Goal: Navigation & Orientation: Find specific page/section

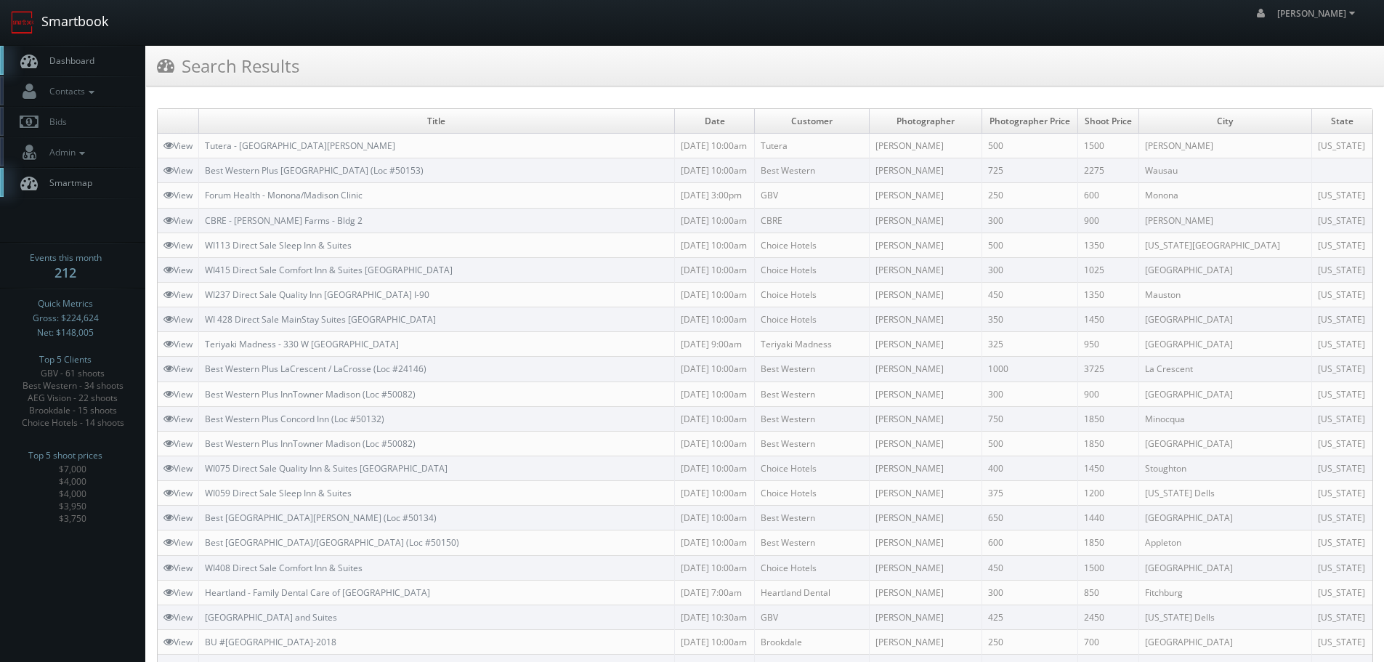
click at [90, 22] on link "Smartbook" at bounding box center [59, 22] width 119 height 45
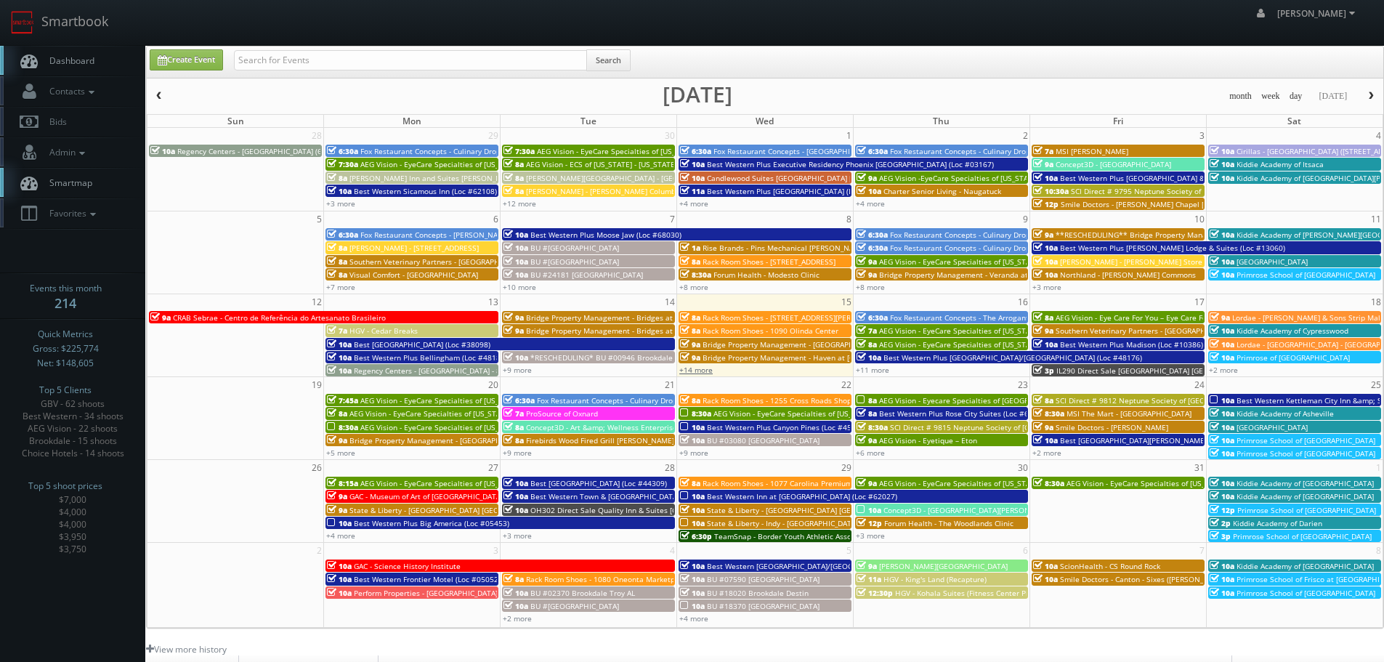
click at [708, 371] on link "+14 more" at bounding box center [695, 370] width 33 height 10
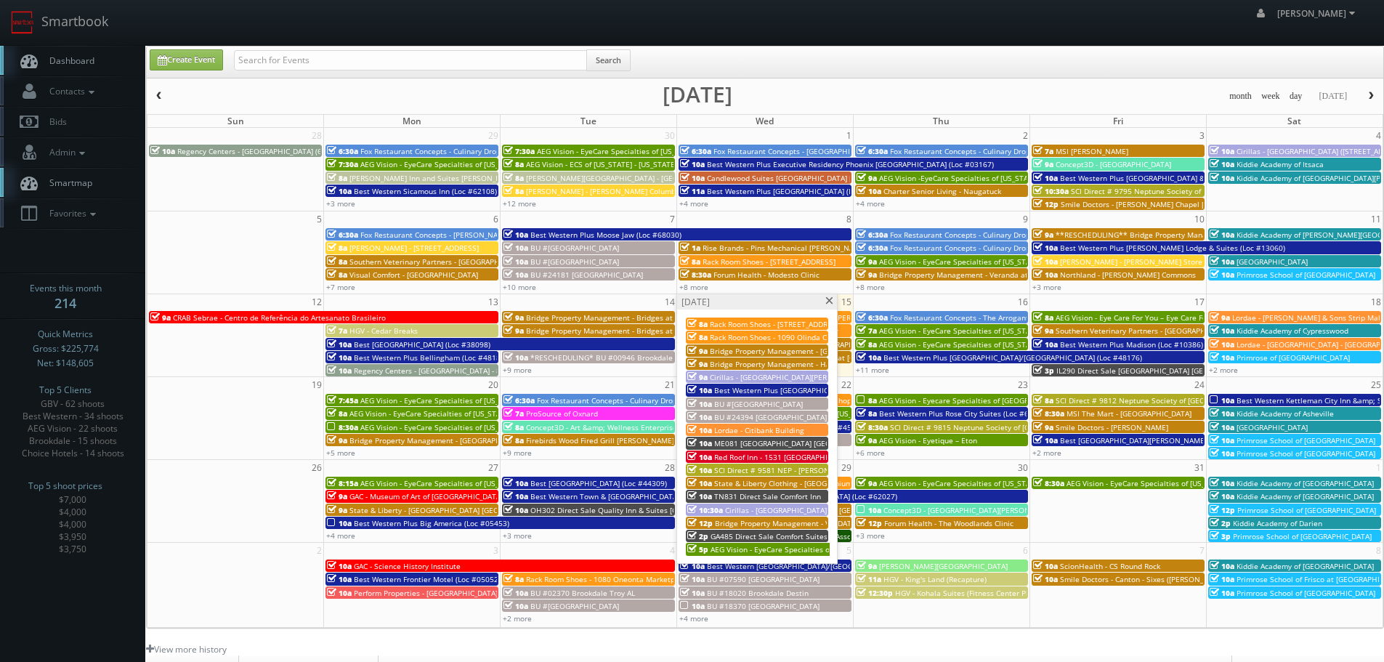
click at [827, 299] on span at bounding box center [828, 301] width 9 height 8
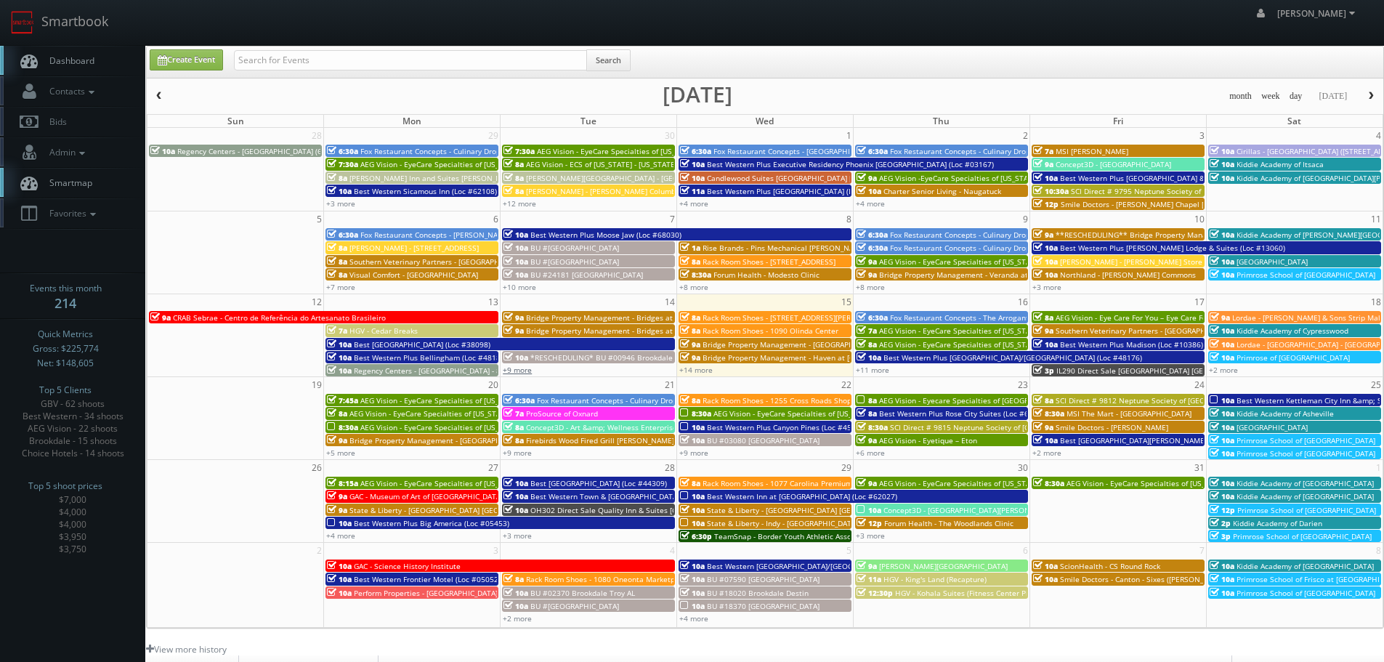
click at [525, 369] on link "+9 more" at bounding box center [517, 370] width 29 height 10
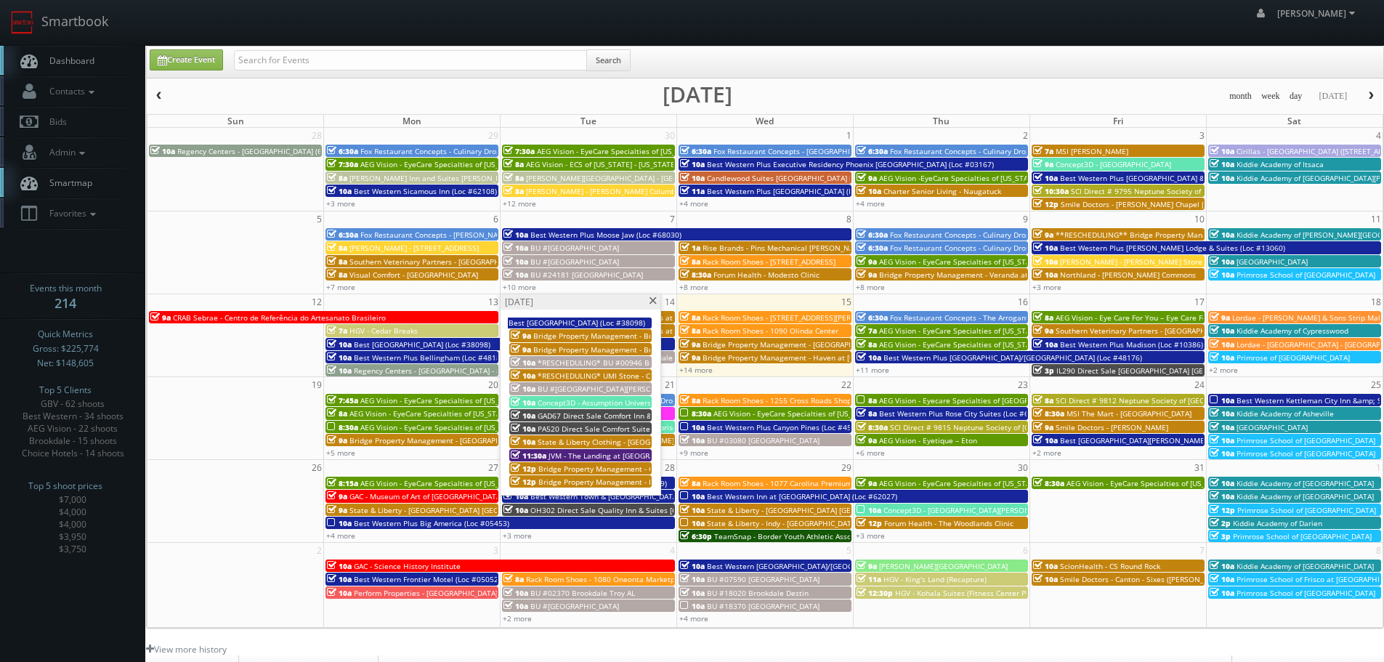
click at [654, 302] on span at bounding box center [652, 301] width 9 height 8
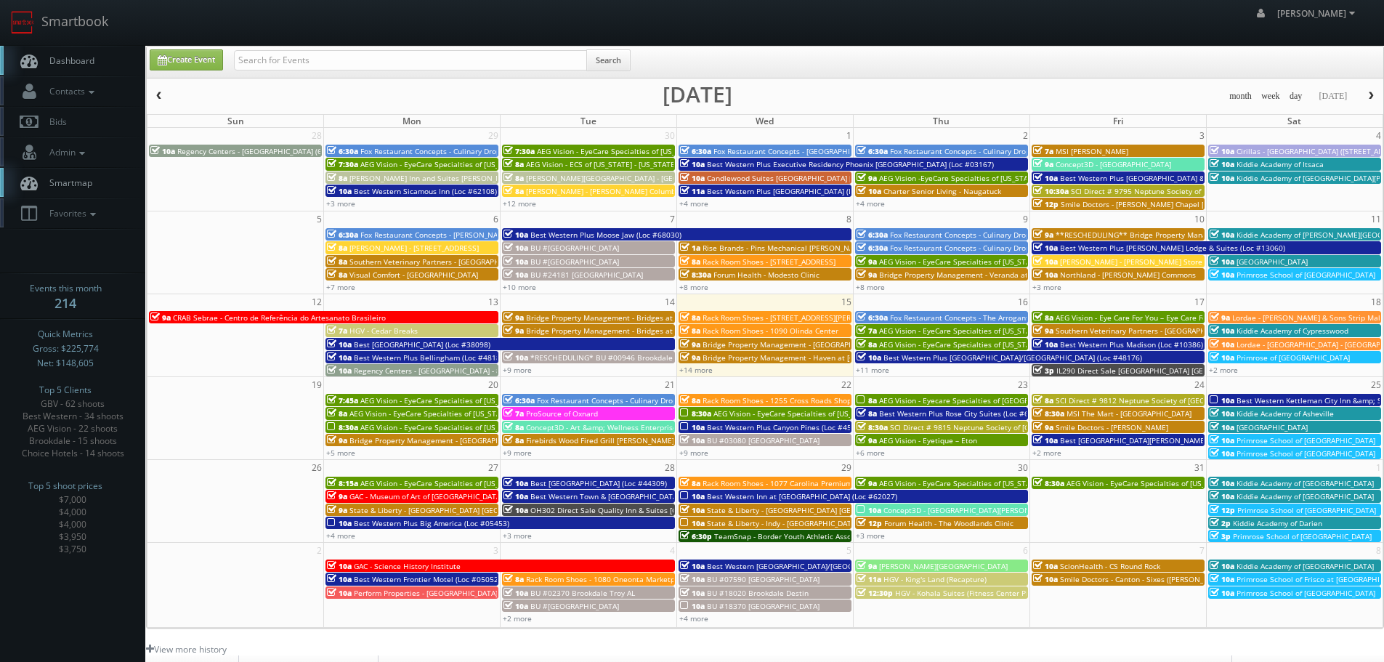
click at [924, 314] on span "Fox Restaurant Concepts - The Arrogant Butcher - [GEOGRAPHIC_DATA]" at bounding box center [1013, 317] width 246 height 10
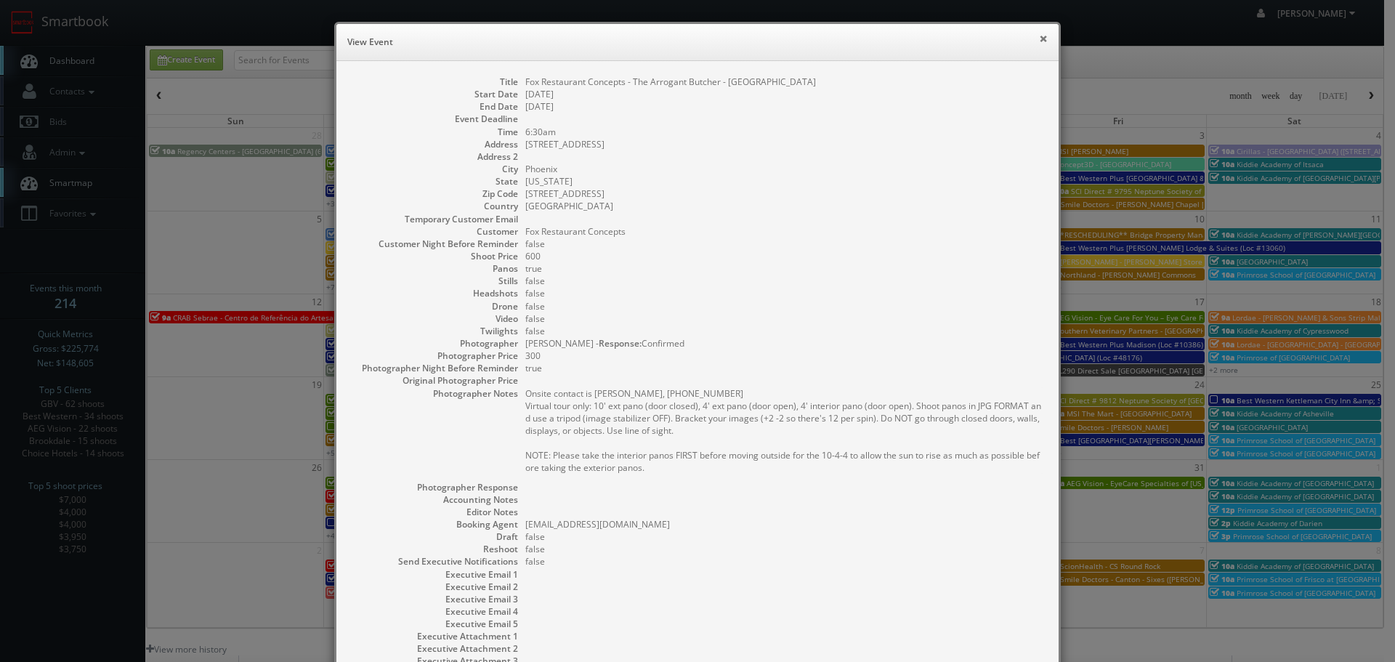
click at [1039, 41] on button "×" at bounding box center [1043, 38] width 9 height 10
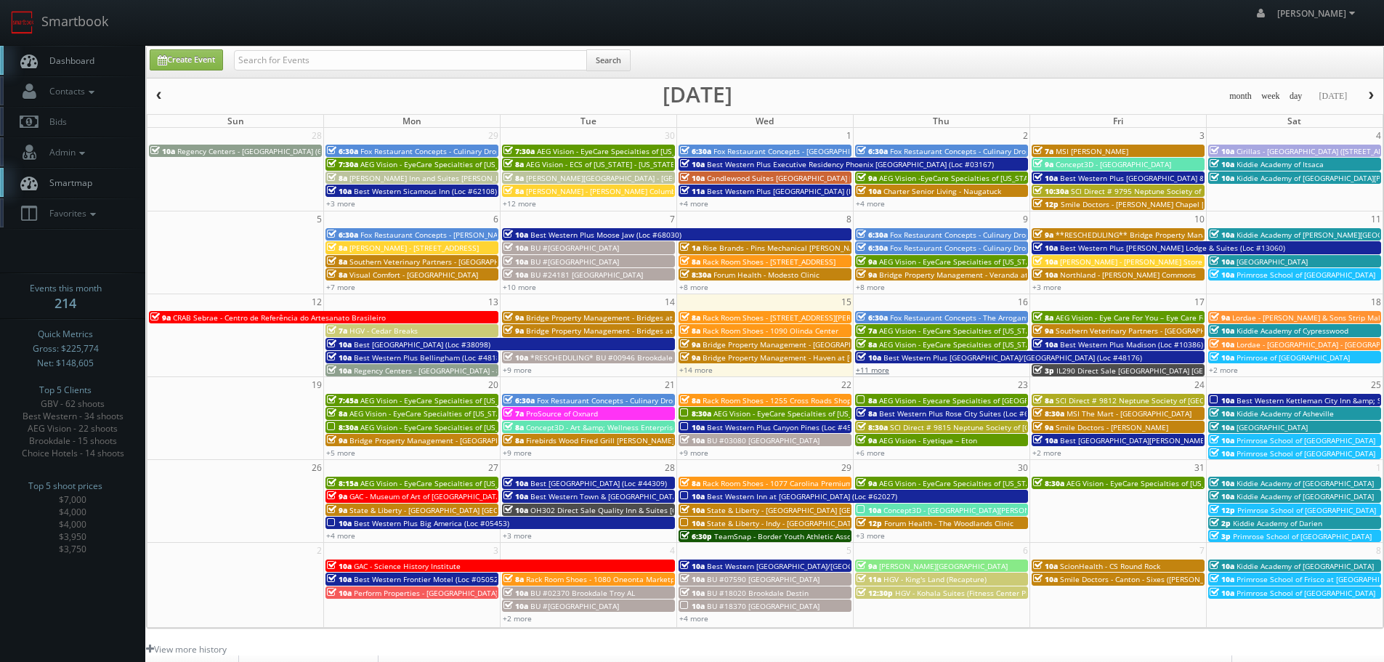
click at [880, 370] on link "+11 more" at bounding box center [872, 370] width 33 height 10
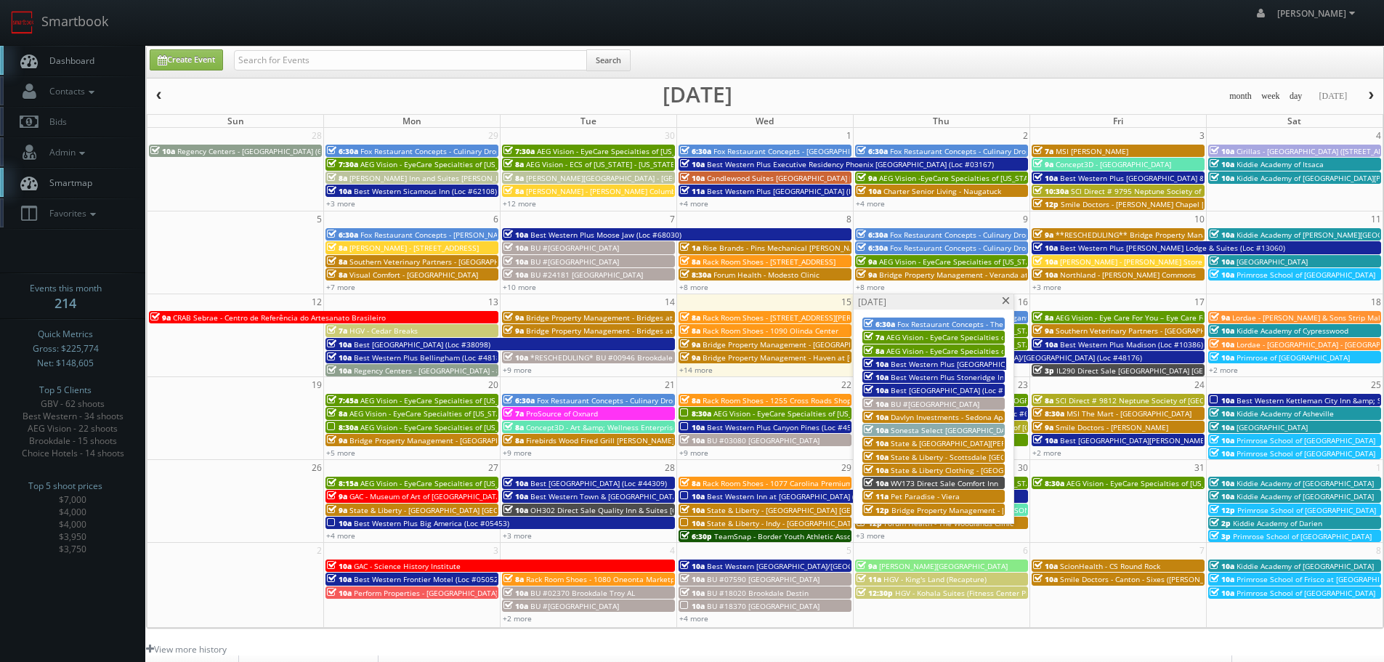
click at [1006, 299] on span at bounding box center [1005, 301] width 9 height 8
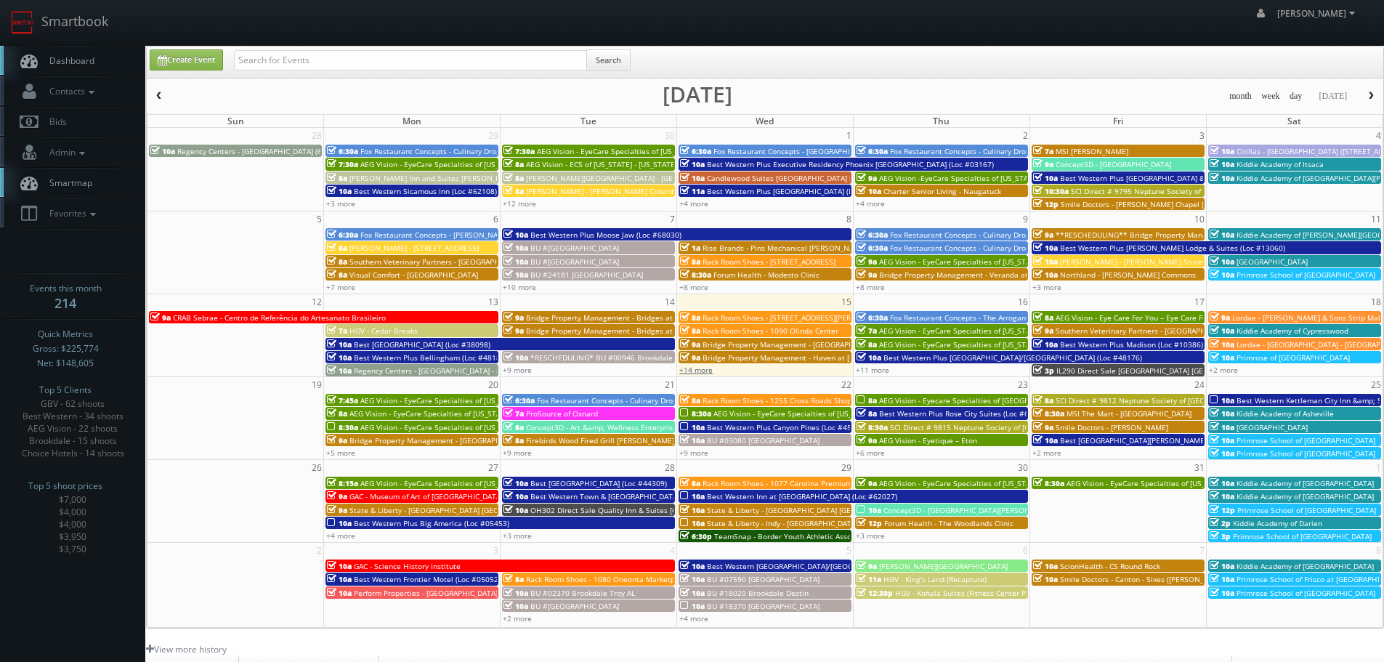
click at [710, 370] on link "+14 more" at bounding box center [695, 370] width 33 height 10
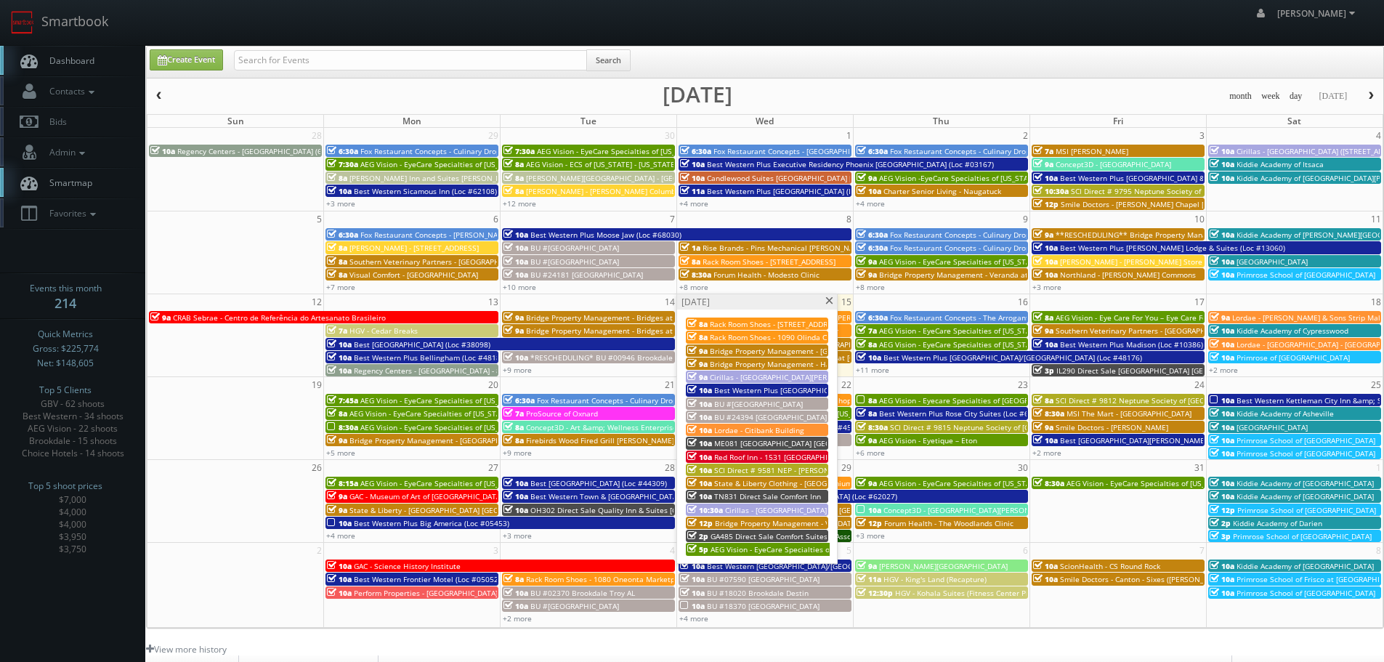
click at [764, 447] on span "ME081 [GEOGRAPHIC_DATA] [GEOGRAPHIC_DATA]" at bounding box center [799, 443] width 171 height 10
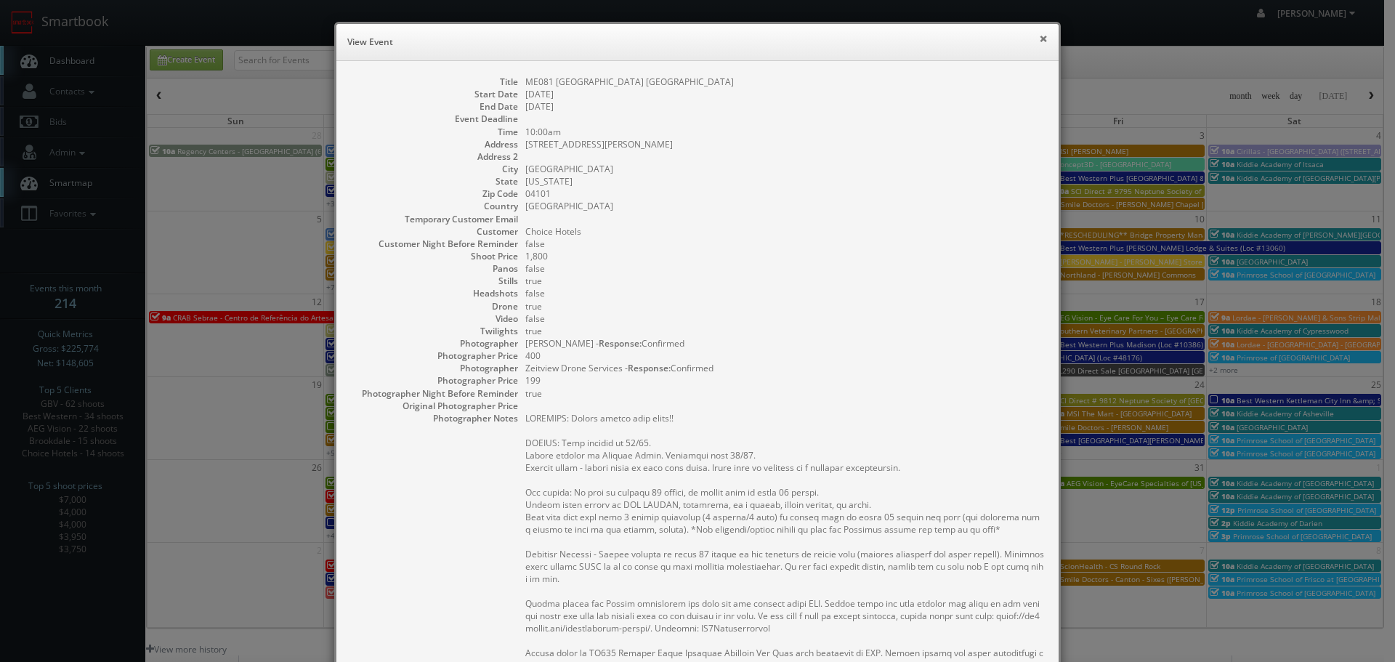
drag, startPoint x: 1036, startPoint y: 41, endPoint x: 913, endPoint y: 48, distance: 123.0
click at [1039, 40] on button "×" at bounding box center [1043, 38] width 9 height 10
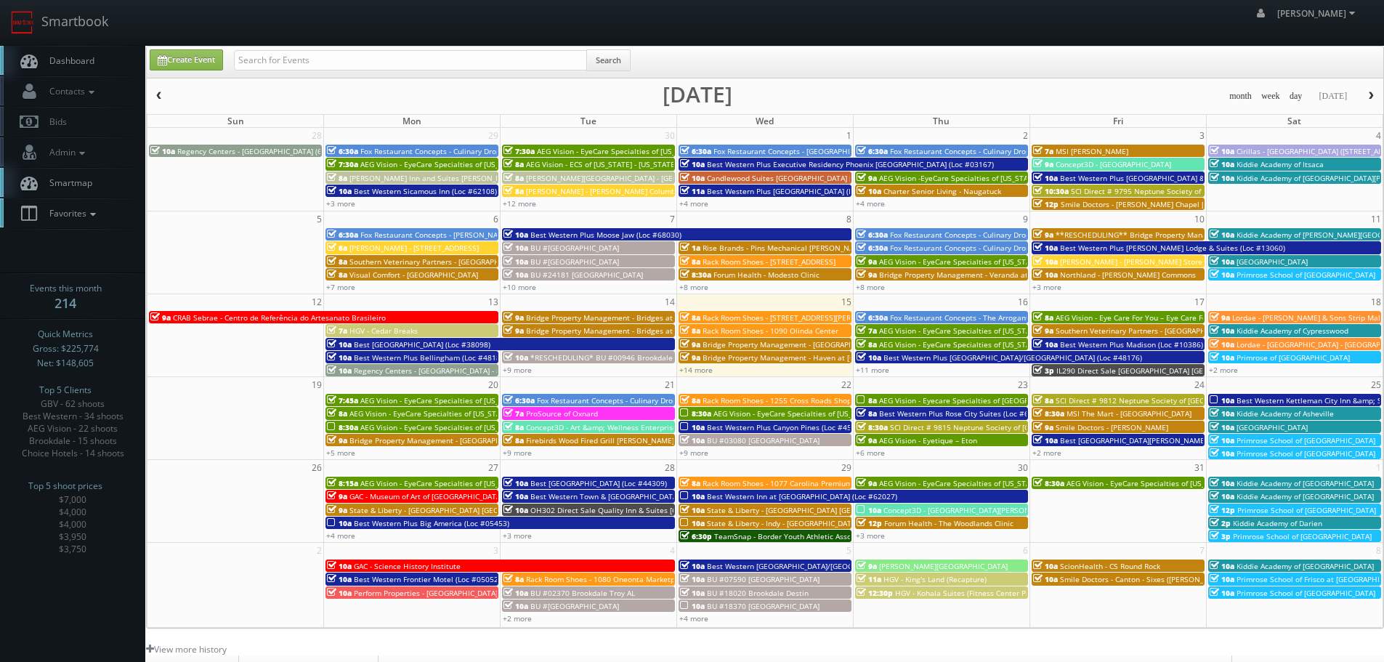
click at [60, 224] on link "Favorites" at bounding box center [72, 213] width 145 height 30
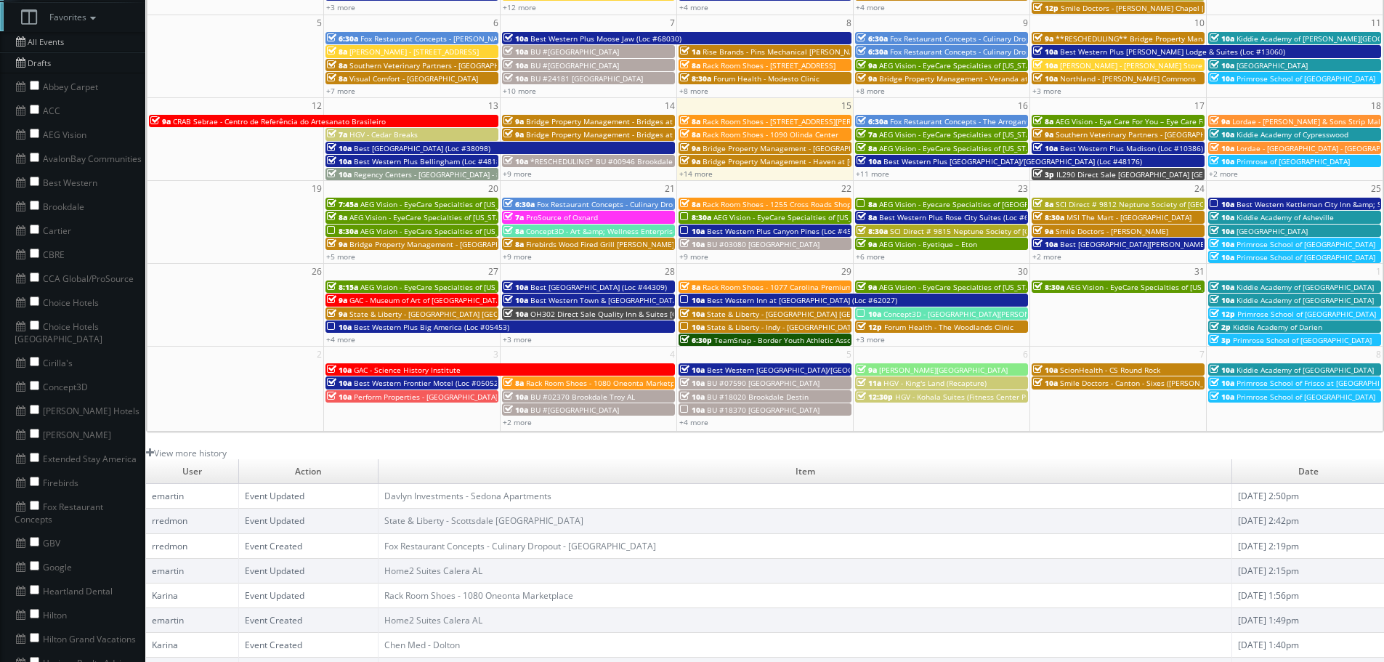
scroll to position [218, 0]
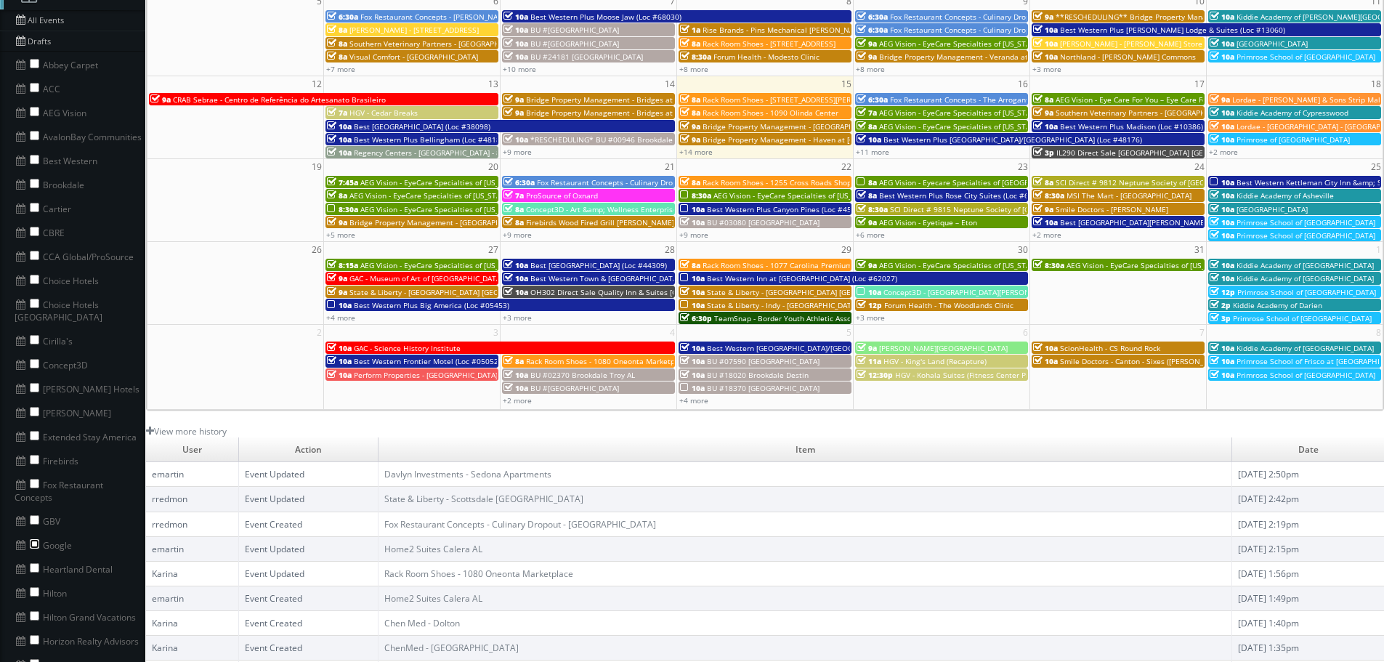
click at [36, 539] on input "checkbox" at bounding box center [34, 543] width 9 height 9
checkbox input "true"
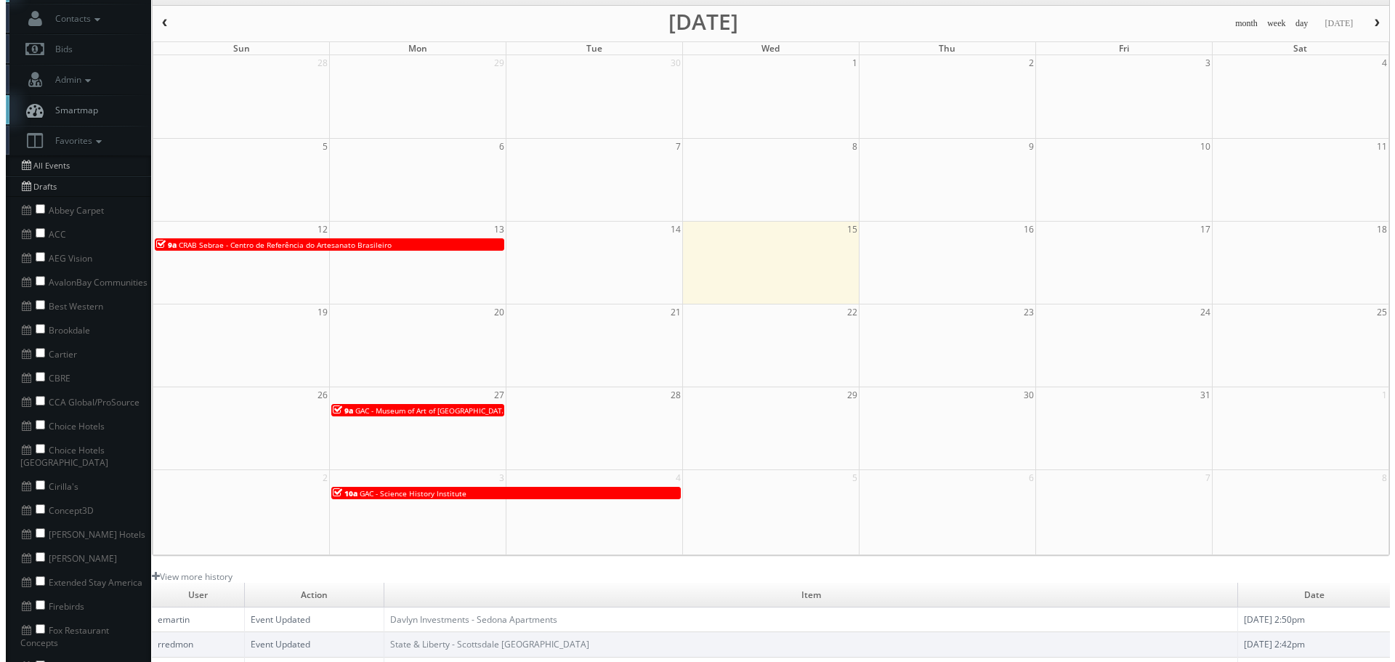
scroll to position [0, 0]
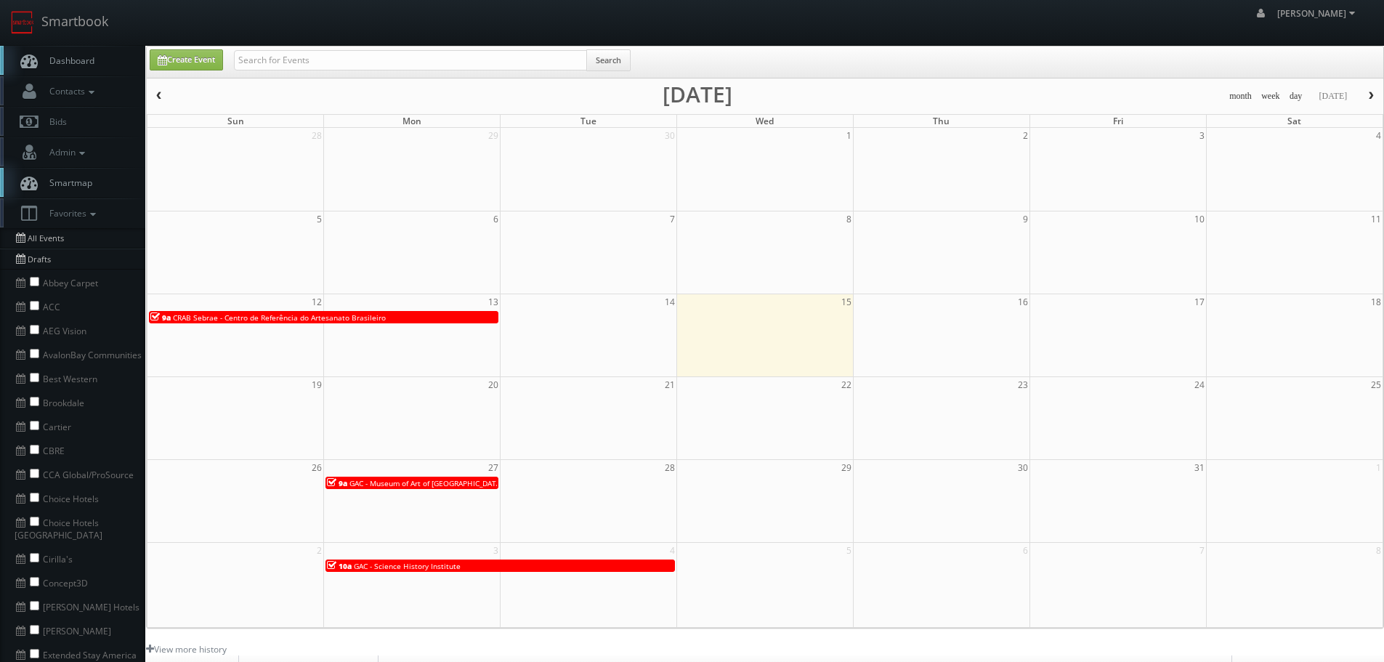
click at [160, 92] on span "button" at bounding box center [159, 96] width 10 height 9
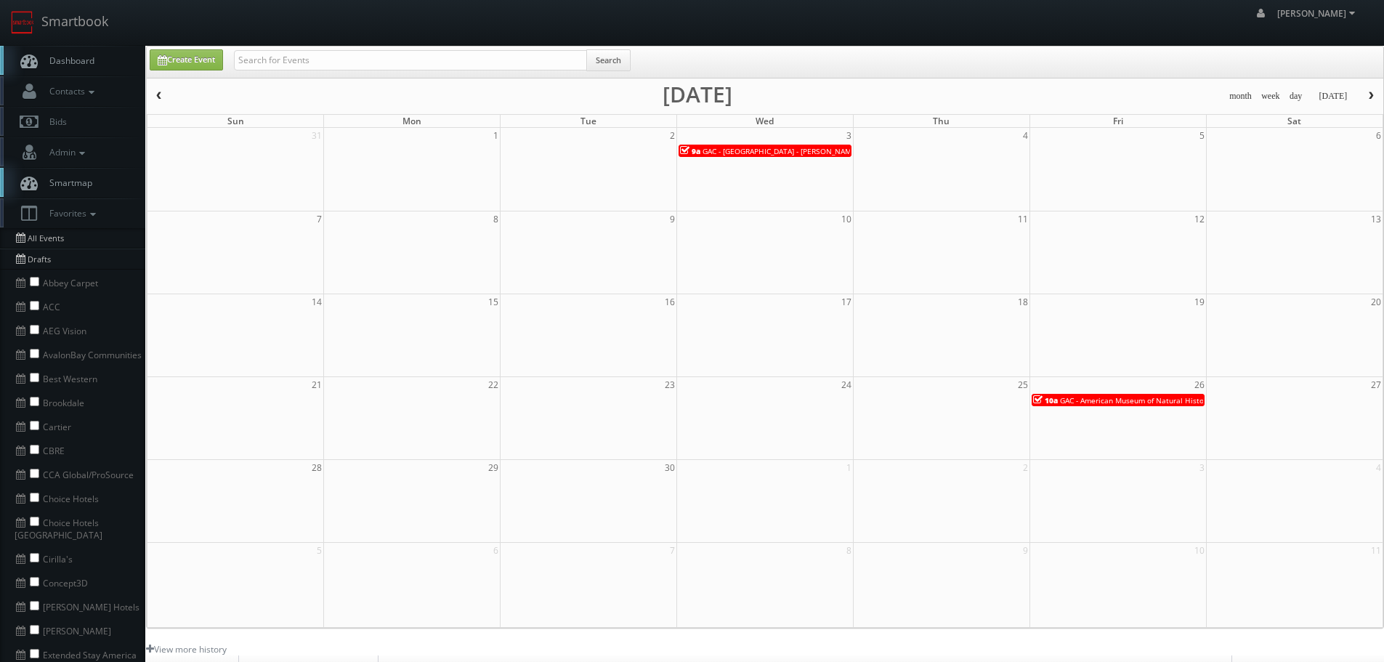
click at [1158, 400] on span "GAC - American Museum of Natural History (tour edits)" at bounding box center [1155, 400] width 191 height 10
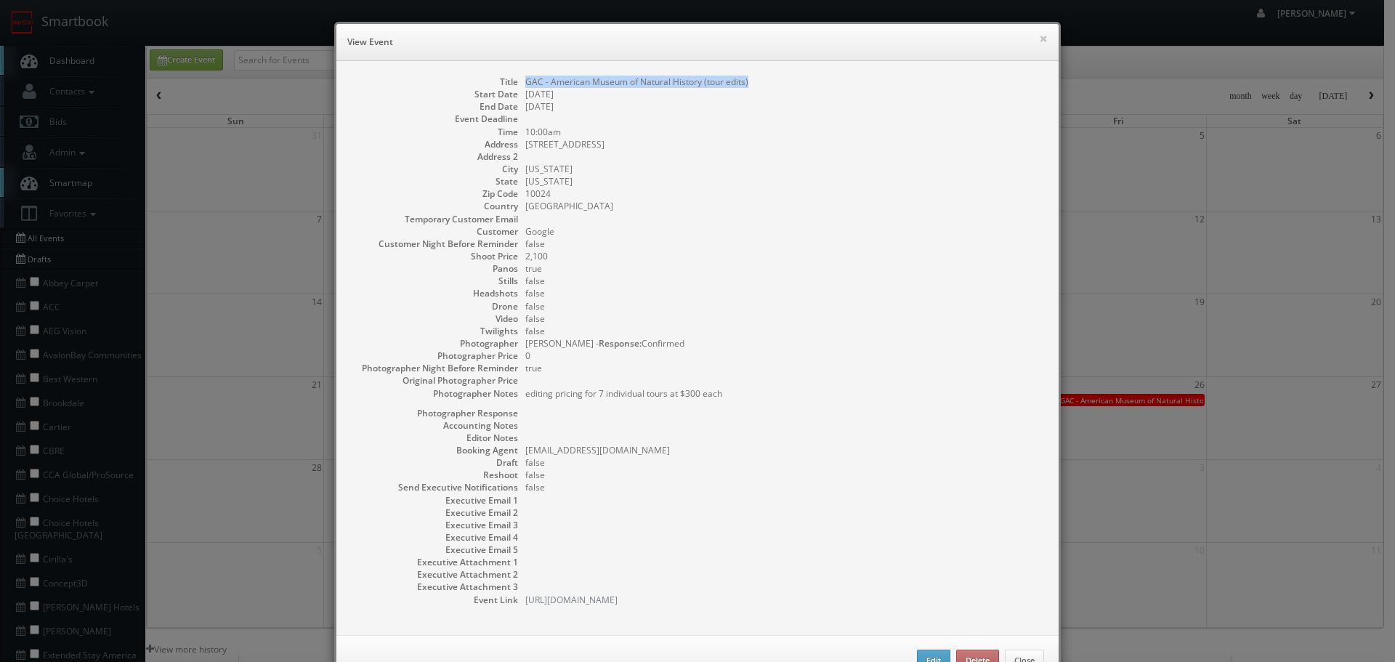
drag, startPoint x: 754, startPoint y: 80, endPoint x: 511, endPoint y: 87, distance: 242.7
click at [511, 87] on dl "Title GAC - American Museum of Natural History (tour edits) Start Date [DATE] E…" at bounding box center [697, 341] width 693 height 530
copy dl "GAC - American Museum of Natural History (tour edits)"
click at [1039, 41] on button "×" at bounding box center [1043, 38] width 9 height 10
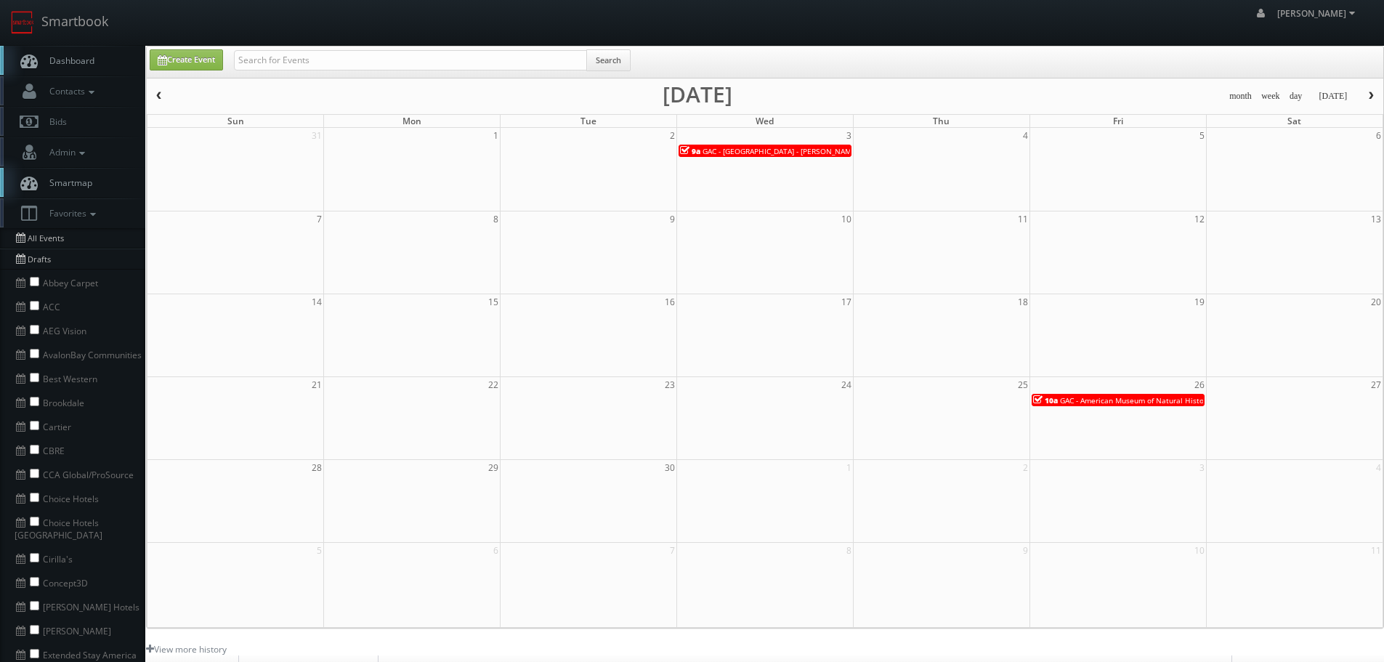
click at [1368, 97] on span "button" at bounding box center [1370, 96] width 10 height 9
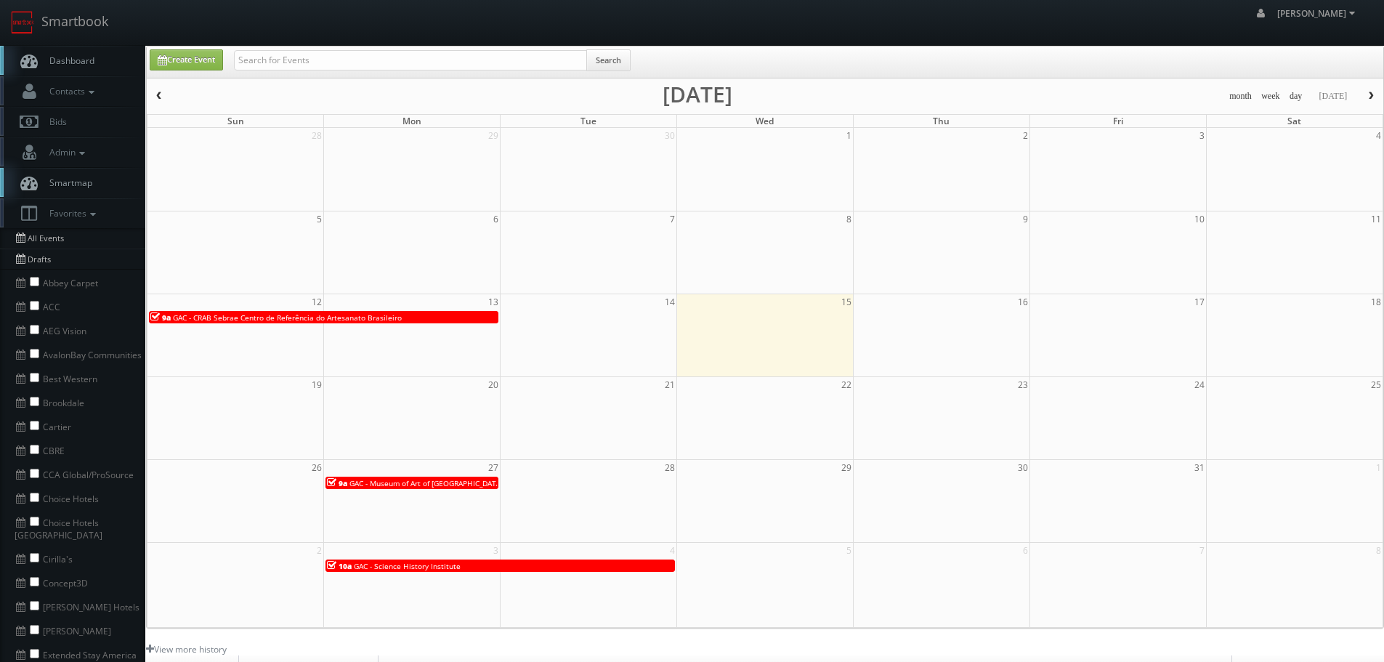
click at [439, 320] on div "9a GAC - CRAB Sebrae Centro de Referência do Artesanato Brasileiro" at bounding box center [323, 317] width 346 height 11
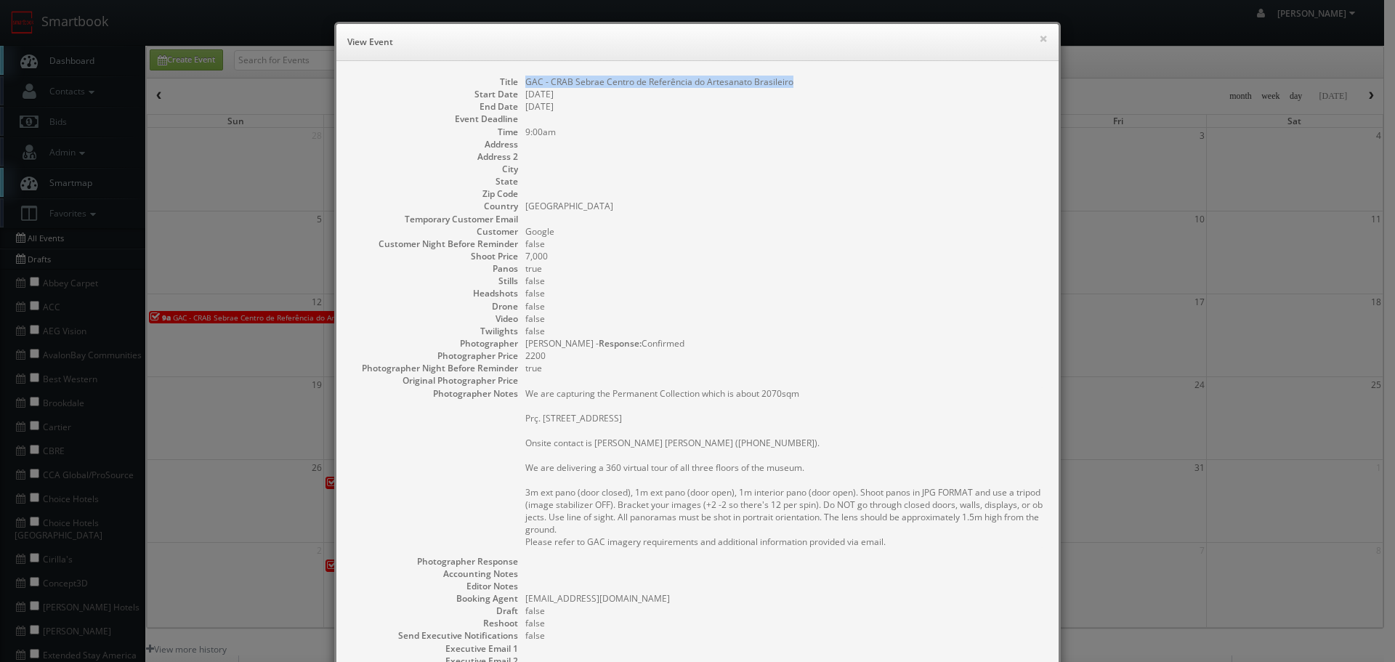
drag, startPoint x: 790, startPoint y: 82, endPoint x: 521, endPoint y: 86, distance: 268.8
click at [525, 86] on dd "GAC - CRAB Sebrae Centro de Referência do Artesanato Brasileiro" at bounding box center [784, 82] width 519 height 12
copy dd "GAC - CRAB Sebrae Centro de Referência do Artesanato Brasileiro"
click at [569, 85] on dd "GAC - CRAB Sebrae Centro de Referência do Artesanato Brasileiro" at bounding box center [784, 82] width 519 height 12
drag, startPoint x: 629, startPoint y: 82, endPoint x: 546, endPoint y: 78, distance: 82.9
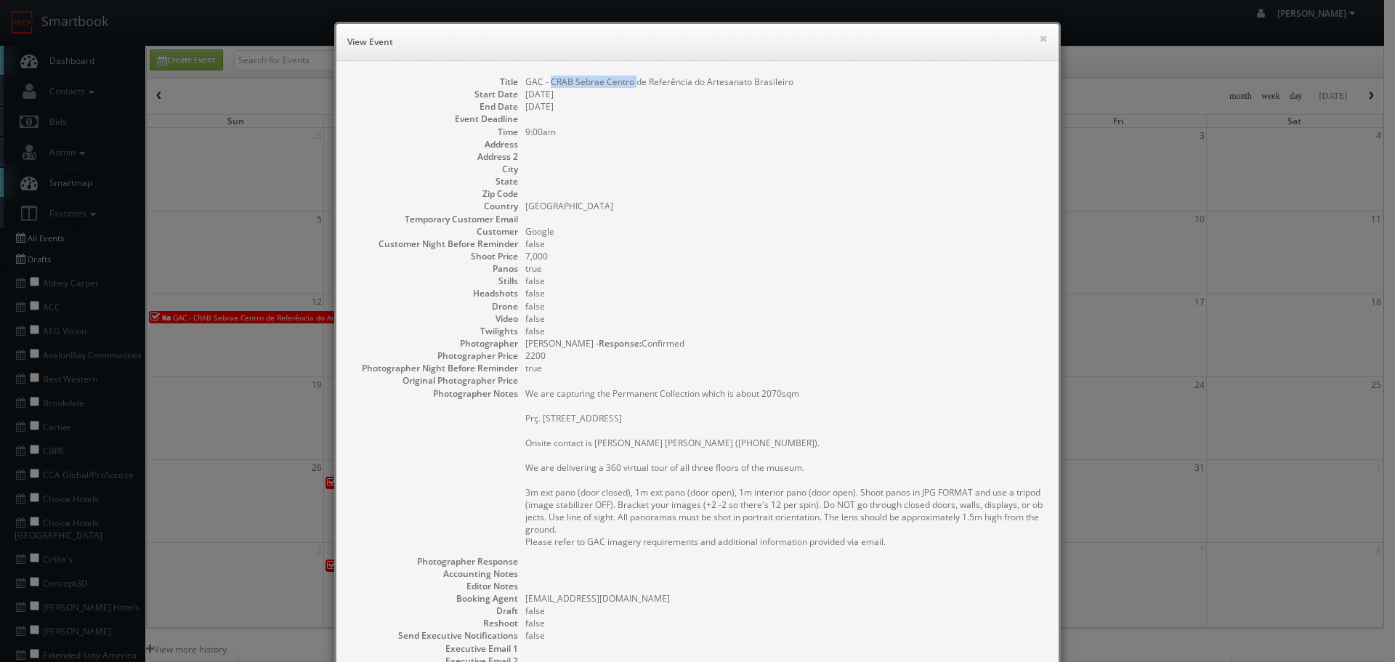
click at [546, 78] on dd "GAC - CRAB Sebrae Centro de Referência do Artesanato Brasileiro" at bounding box center [784, 82] width 519 height 12
copy dd "CRAB Sebrae Centro"
click at [821, 83] on dd "GAC - CRAB Sebrae Centro de Referência do Artesanato Brasileiro" at bounding box center [784, 82] width 519 height 12
copy dd "GAC - CRAB Sebrae Centro de Referência do Artesanato Brasileiro"
drag, startPoint x: 812, startPoint y: 78, endPoint x: 521, endPoint y: 81, distance: 290.5
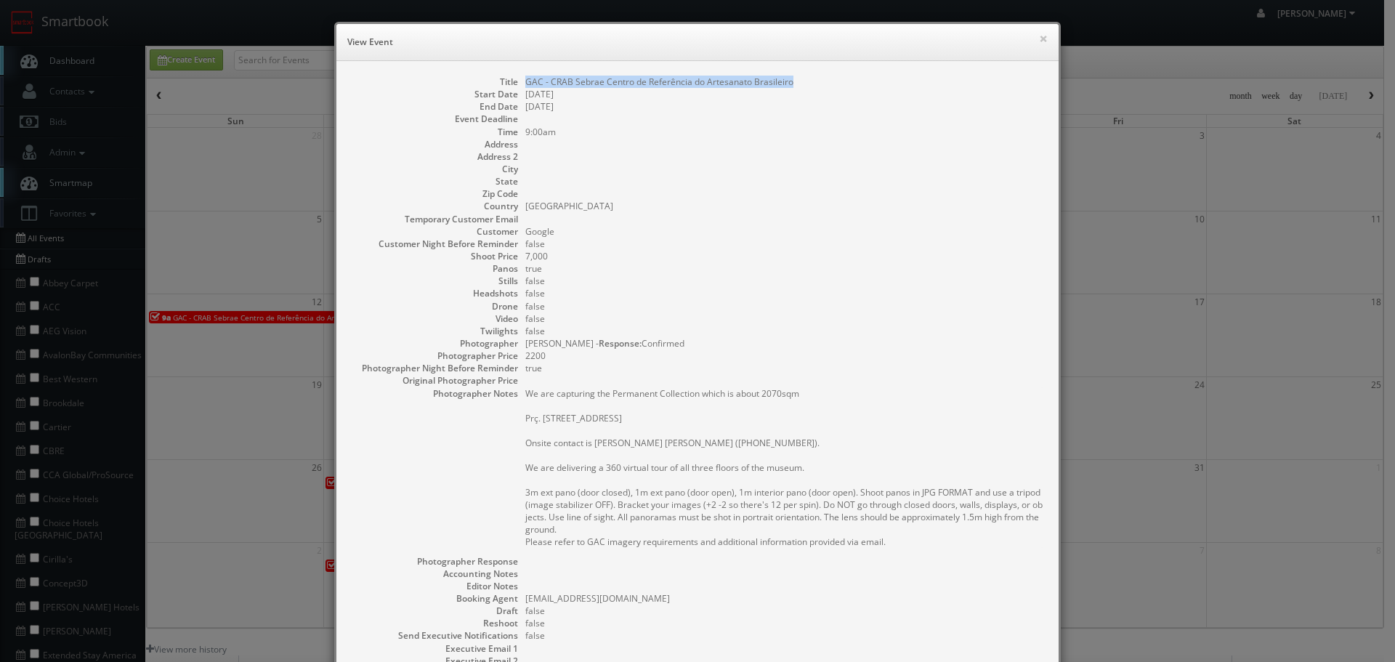
click at [525, 81] on dd "GAC - CRAB Sebrae Centro de Referência do Artesanato Brasileiro" at bounding box center [784, 82] width 519 height 12
